Goal: Transaction & Acquisition: Purchase product/service

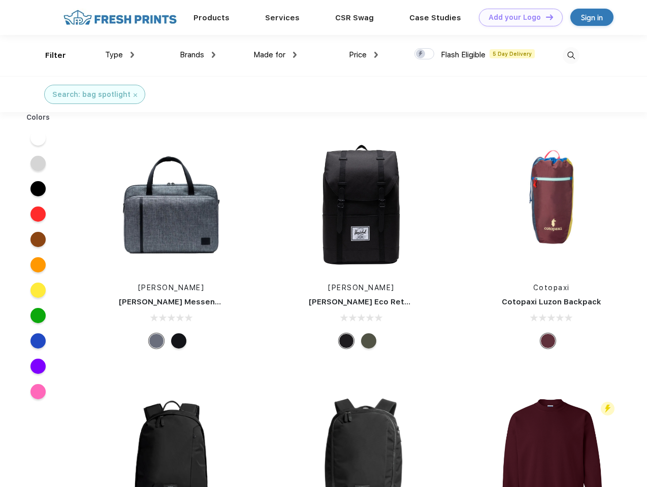
click at [517, 17] on link "Add your Logo Design Tool" at bounding box center [521, 18] width 84 height 18
click at [0, 0] on div "Design Tool" at bounding box center [0, 0] width 0 height 0
click at [545, 17] on link "Add your Logo Design Tool" at bounding box center [521, 18] width 84 height 18
click at [49, 55] on div "Filter" at bounding box center [55, 56] width 21 height 12
click at [120, 55] on span "Type" at bounding box center [114, 54] width 18 height 9
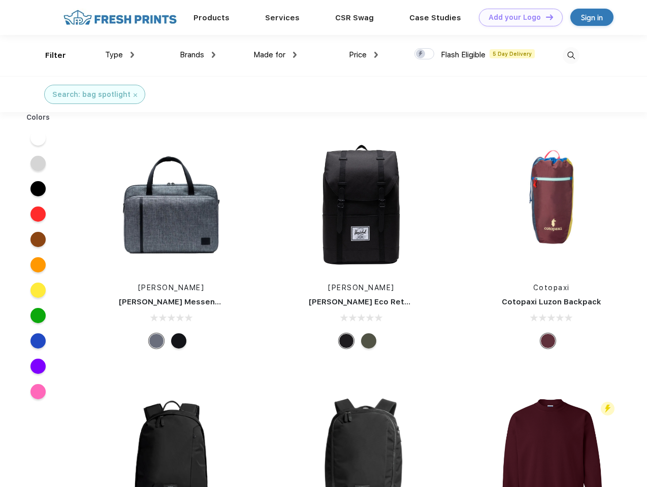
click at [198, 55] on span "Brands" at bounding box center [192, 54] width 24 height 9
click at [275, 55] on span "Made for" at bounding box center [269, 54] width 32 height 9
click at [364, 55] on span "Price" at bounding box center [358, 54] width 18 height 9
click at [425, 54] on div at bounding box center [424, 53] width 20 height 11
click at [421, 54] on input "checkbox" at bounding box center [417, 51] width 7 height 7
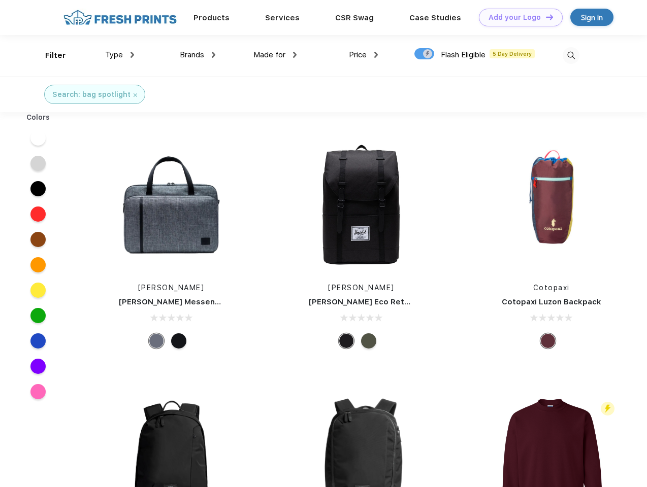
click at [571, 55] on img at bounding box center [571, 55] width 17 height 17
